Goal: Navigation & Orientation: Find specific page/section

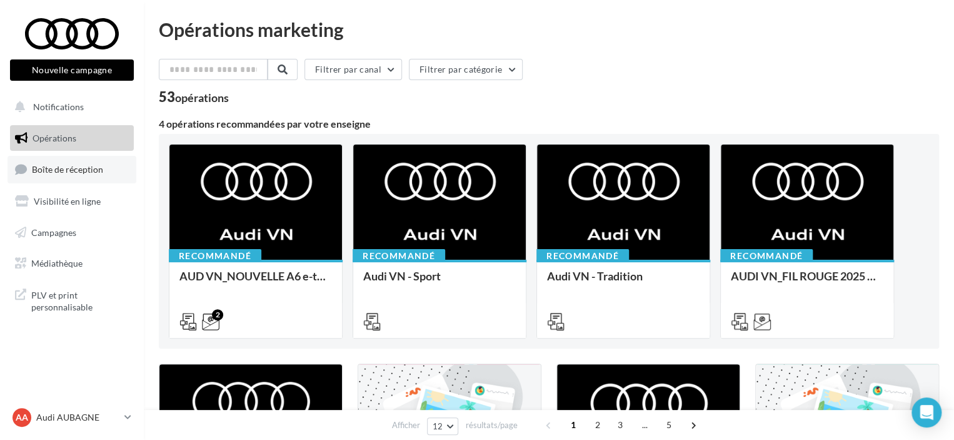
click at [83, 169] on span "Boîte de réception" at bounding box center [67, 169] width 71 height 11
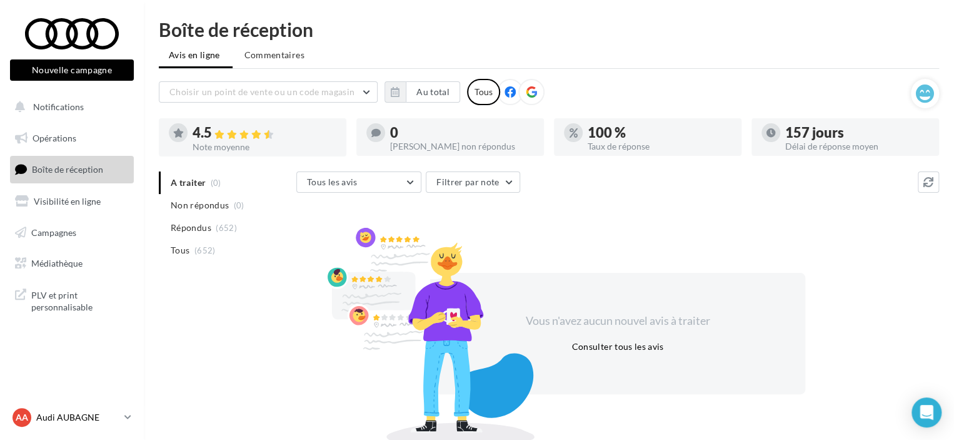
click at [86, 417] on p "Audi AUBAGNE" at bounding box center [77, 417] width 83 height 13
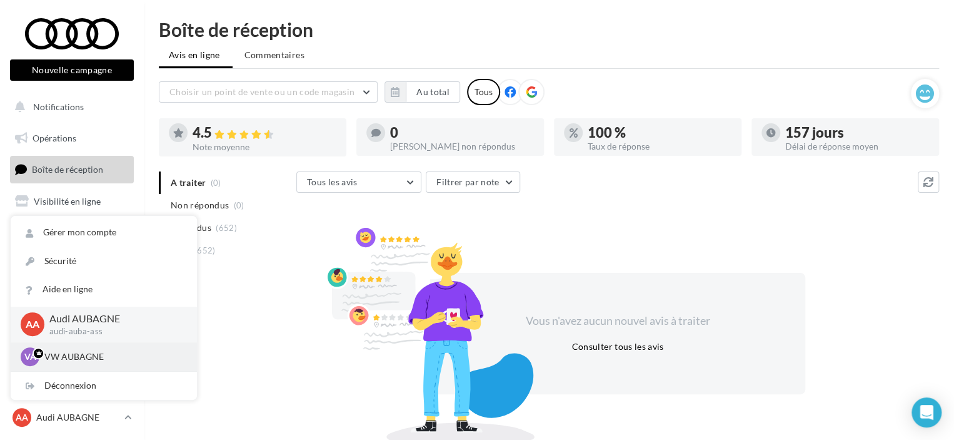
click at [87, 351] on p "VW AUBAGNE" at bounding box center [113, 356] width 138 height 13
